Goal: Task Accomplishment & Management: Check status

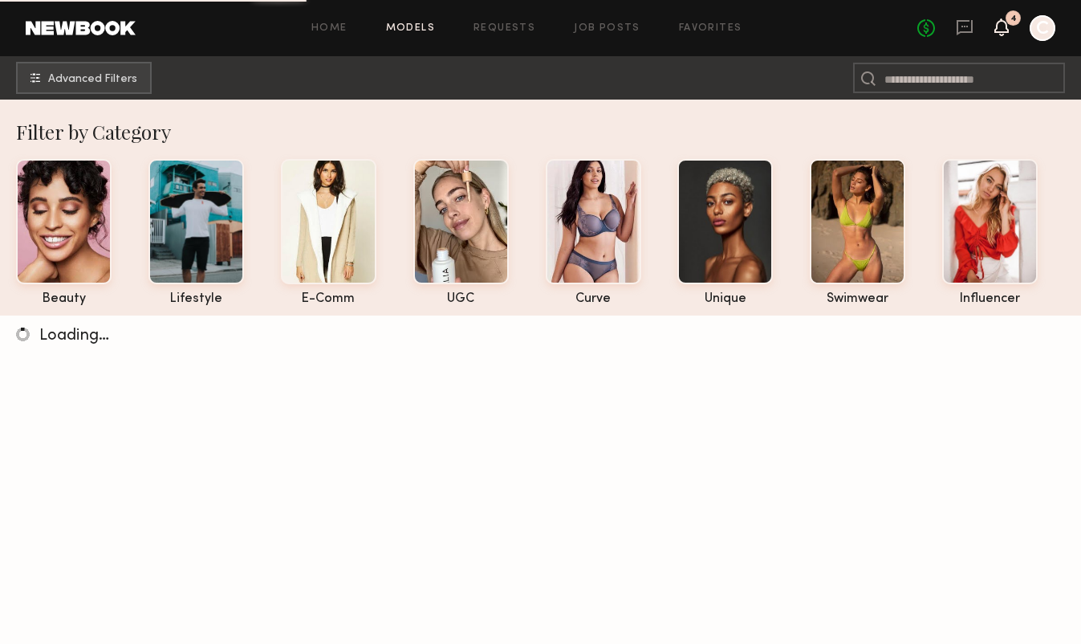
click at [1008, 30] on icon at bounding box center [1001, 26] width 13 height 11
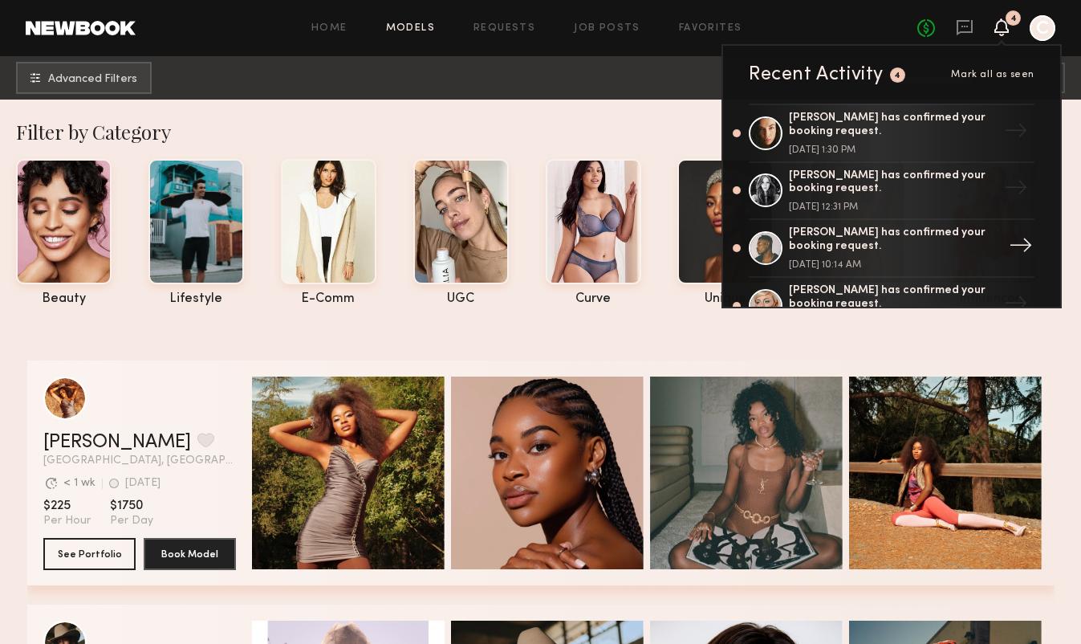
click at [844, 241] on div "Kenyon W. has confirmed your booking request." at bounding box center [893, 239] width 209 height 27
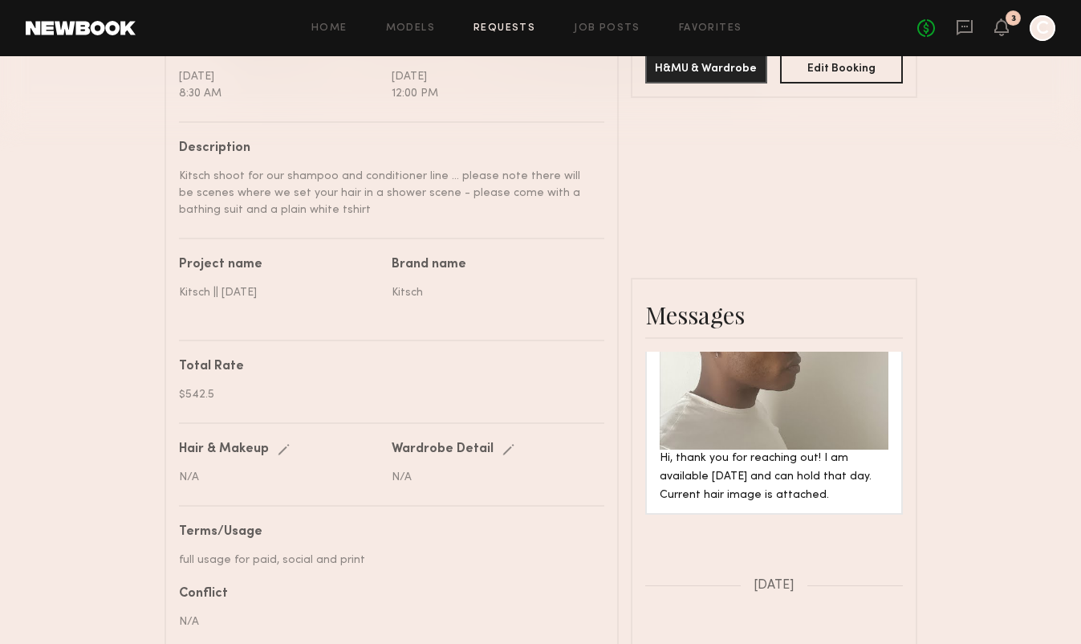
scroll to position [591, 0]
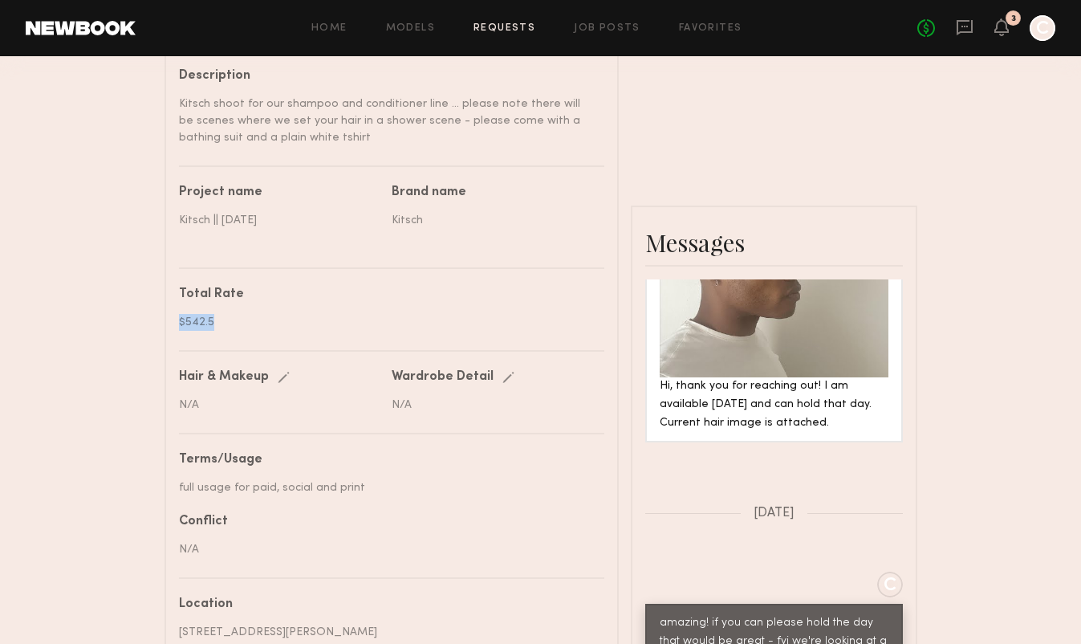
drag, startPoint x: 220, startPoint y: 324, endPoint x: 141, endPoint y: 323, distance: 78.7
click at [141, 323] on div "Send request Model response Review hours worked Pay model Booking Request Kenyo…" at bounding box center [540, 206] width 1081 height 1457
copy div "$542.5"
click at [1002, 31] on icon at bounding box center [1001, 26] width 13 height 11
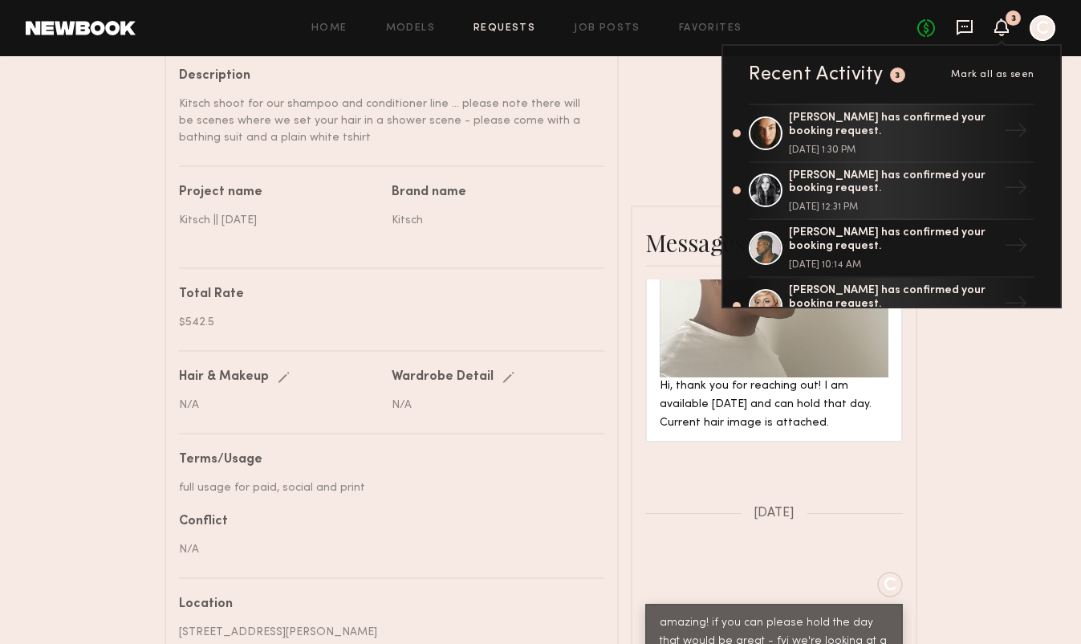
click at [962, 26] on icon at bounding box center [964, 27] width 6 height 2
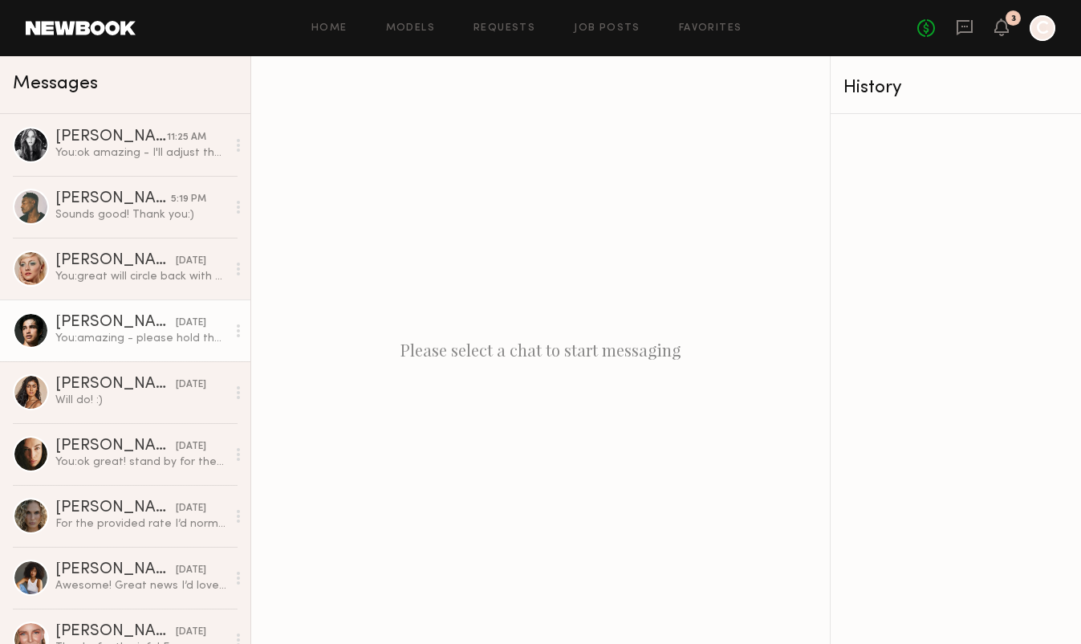
click at [156, 332] on div "You: amazing - please hold the day for us - we'll reach out with scheduling sho…" at bounding box center [140, 338] width 171 height 15
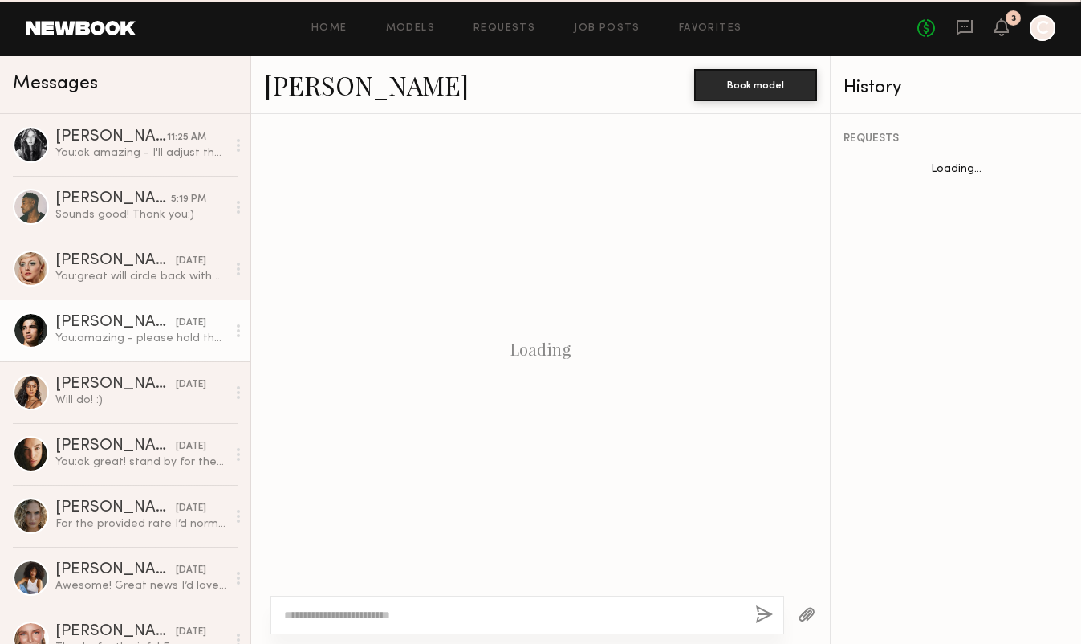
scroll to position [1420, 0]
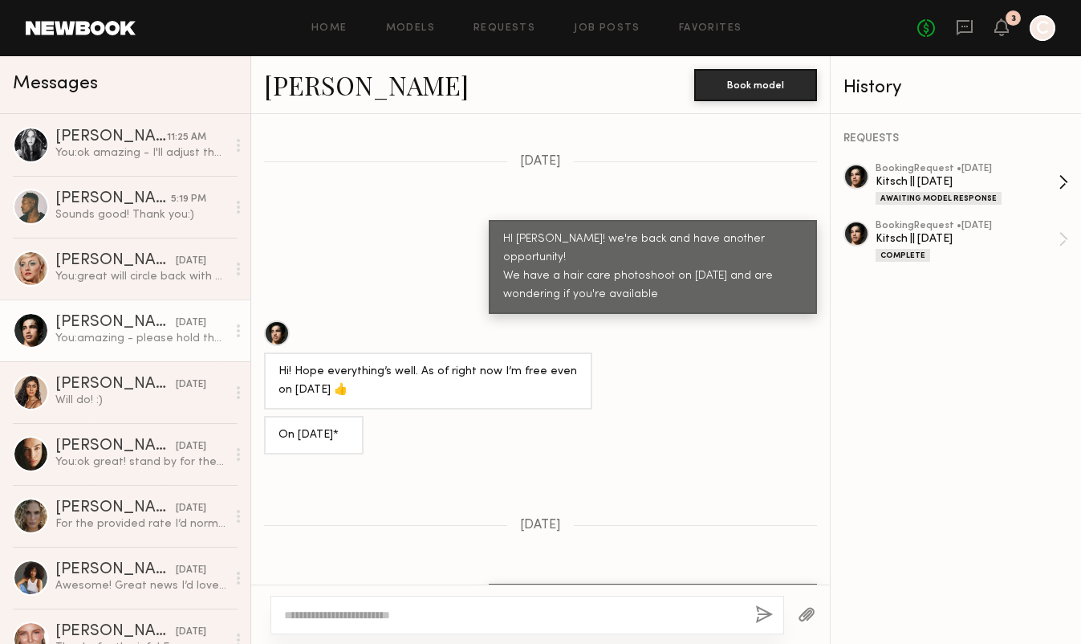
click at [953, 172] on div "booking Request • 08/29/2025" at bounding box center [967, 169] width 183 height 10
click at [1006, 171] on div "booking Request • 08/29/2025" at bounding box center [967, 169] width 183 height 10
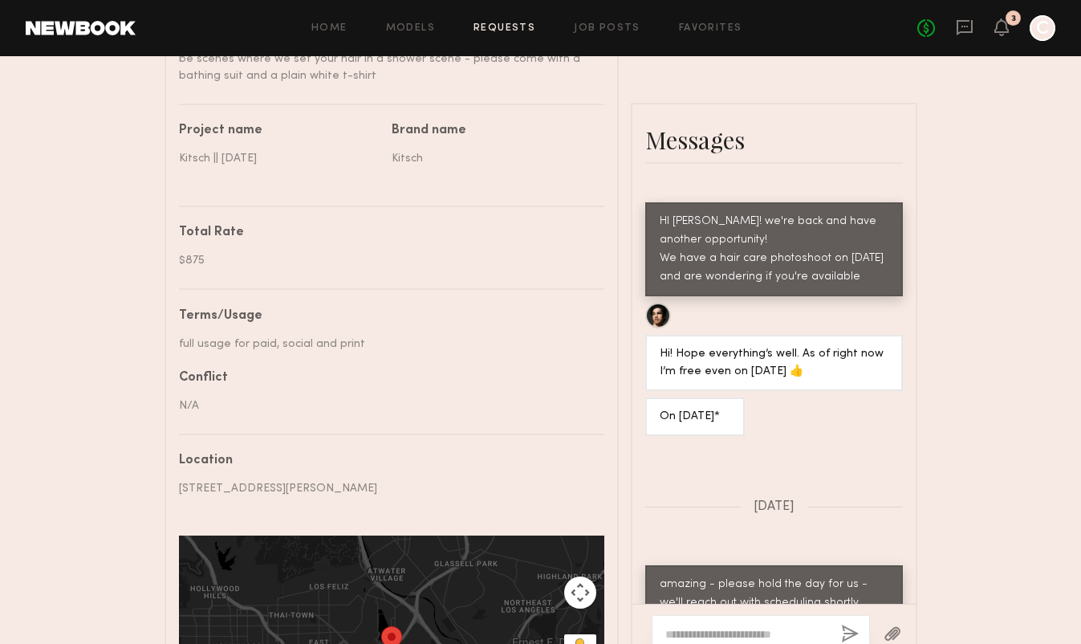
scroll to position [663, 0]
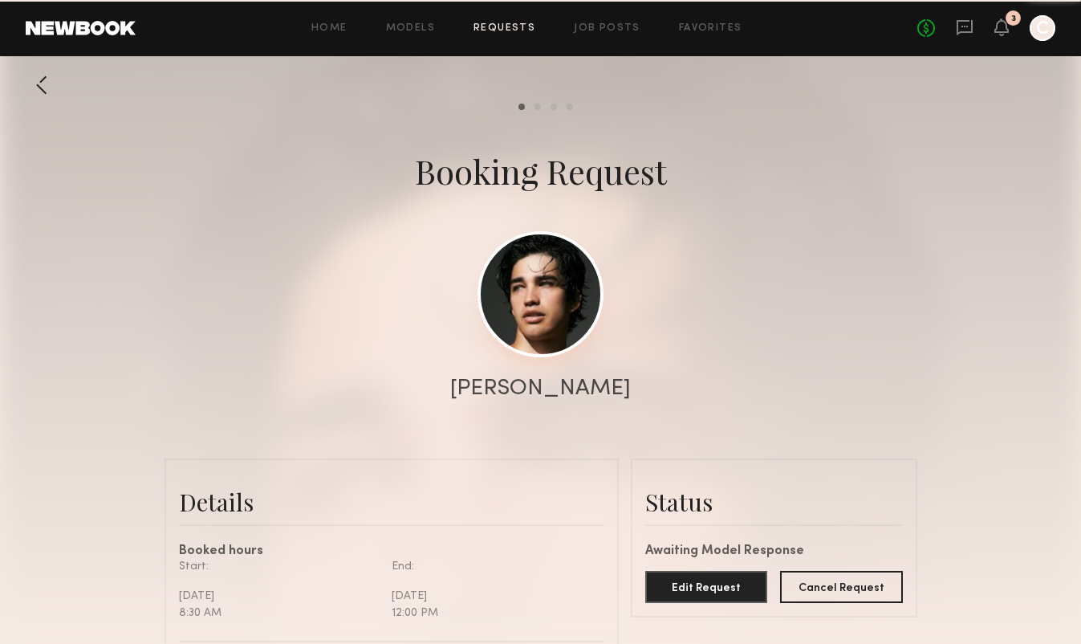
scroll to position [1651, 0]
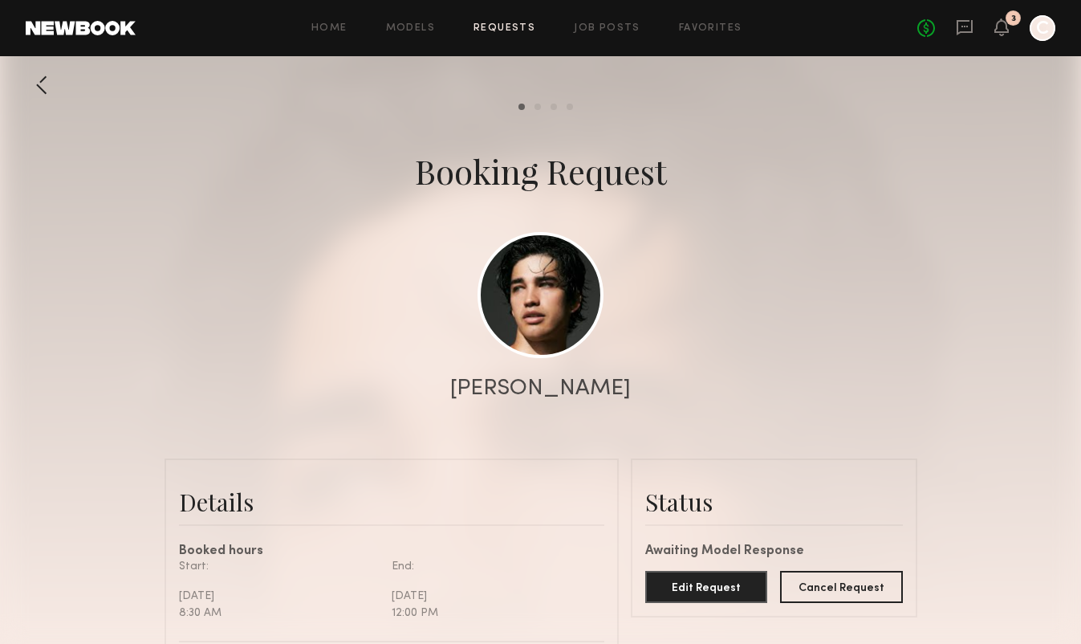
click at [564, 177] on div "Booking Request" at bounding box center [541, 170] width 252 height 45
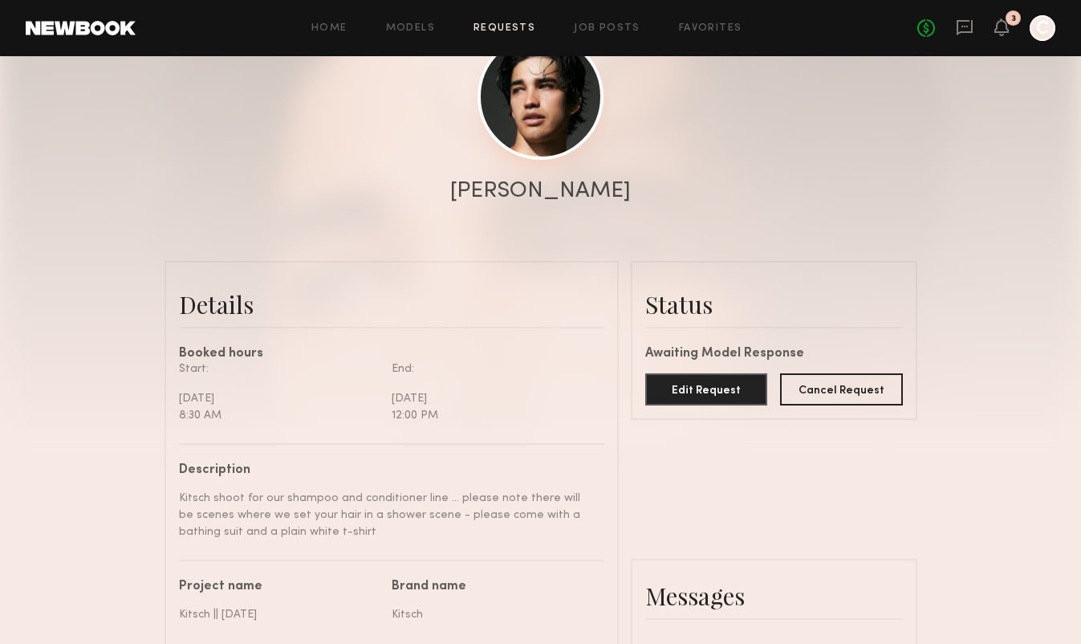
click at [550, 124] on link at bounding box center [540, 97] width 126 height 126
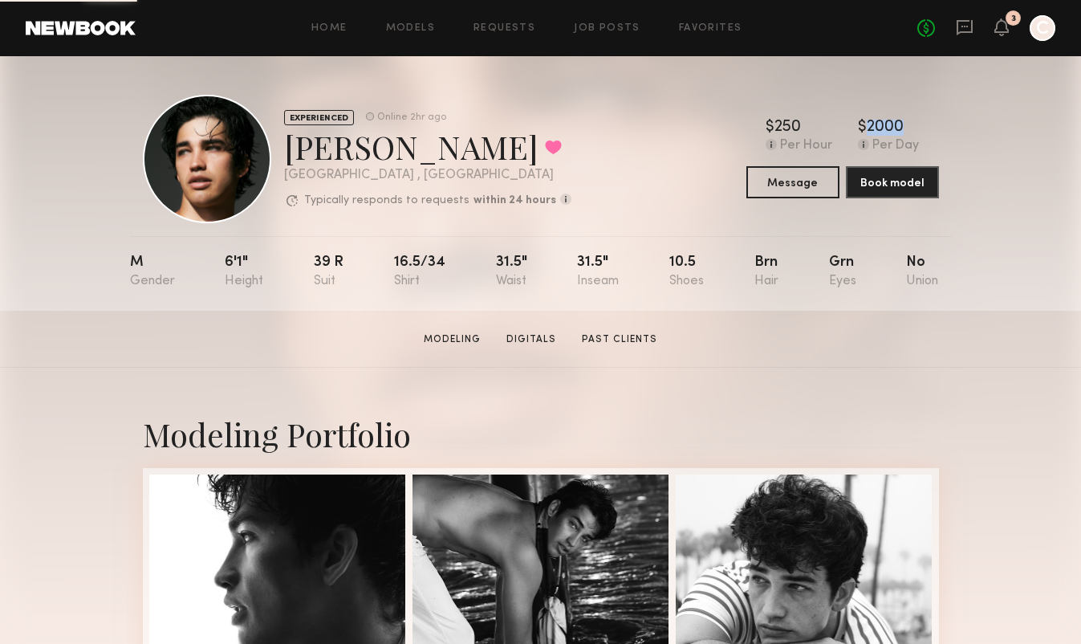
drag, startPoint x: 920, startPoint y: 122, endPoint x: 846, endPoint y: 120, distance: 74.7
click at [846, 120] on div "$ Typical rate set by model. Can vary by project & usage. 250 Per Hour $ Typica…" at bounding box center [842, 137] width 193 height 34
copy div "$ Typical rate set by model. Can vary by project & usage. 2000"
click at [951, 23] on div "No fees up to $5,000 3 C" at bounding box center [986, 28] width 138 height 26
click at [969, 25] on icon at bounding box center [965, 27] width 18 height 18
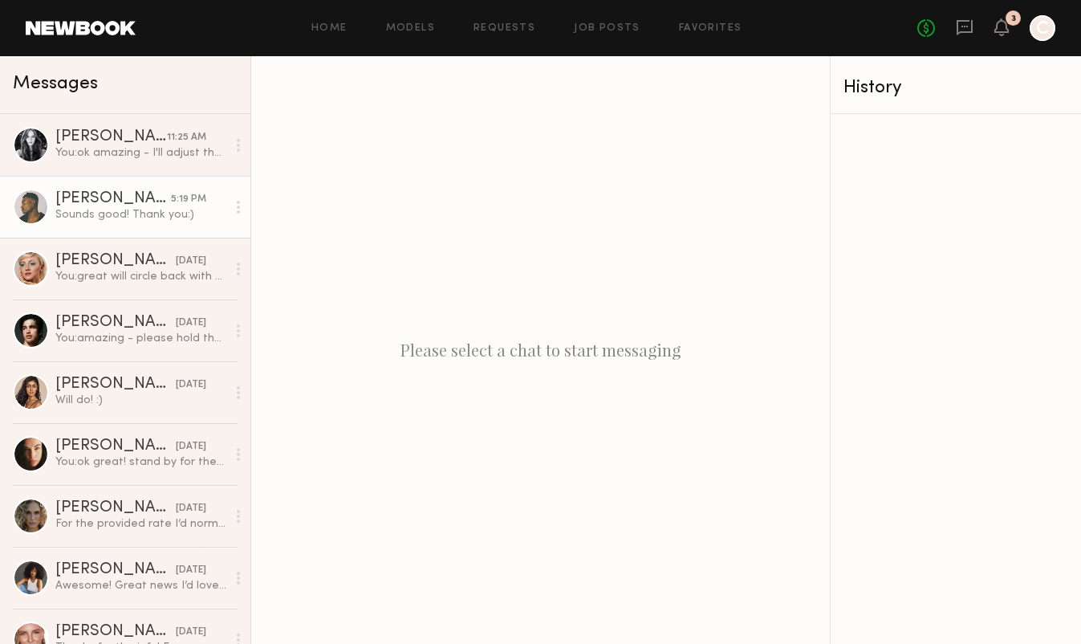
click at [85, 198] on div "Kenyon W." at bounding box center [113, 199] width 116 height 16
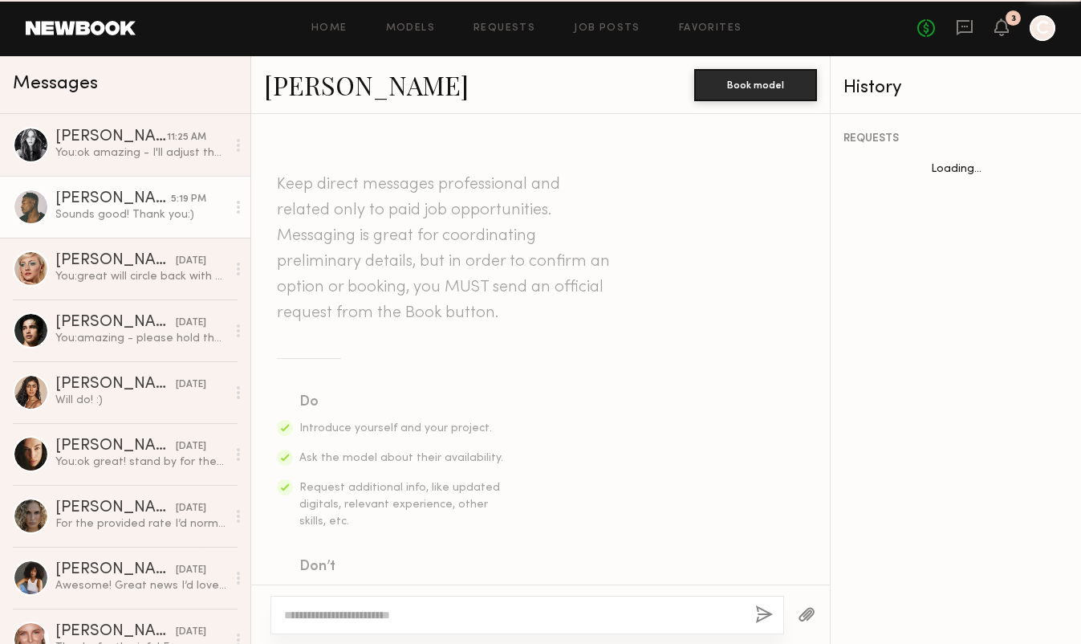
scroll to position [1083, 0]
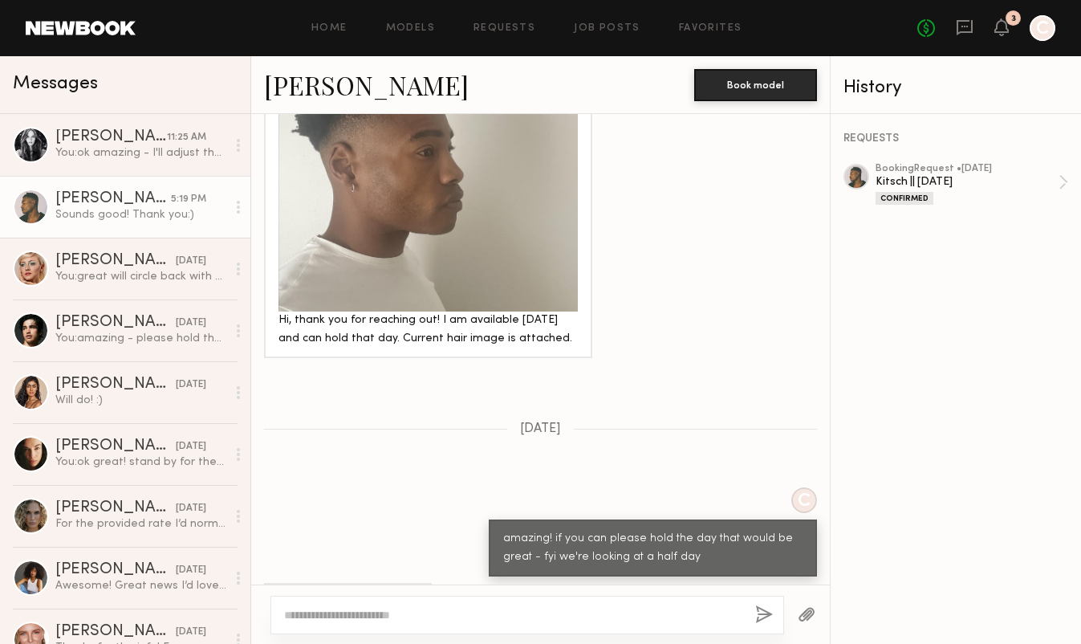
click at [372, 88] on link "Kenyon W." at bounding box center [366, 84] width 205 height 35
